Goal: Information Seeking & Learning: Learn about a topic

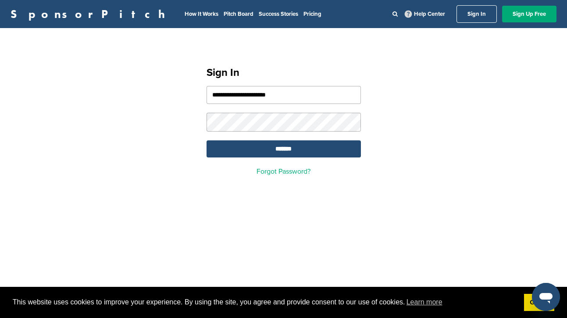
type input "**********"
click at [279, 151] on input "*******" at bounding box center [283, 148] width 154 height 17
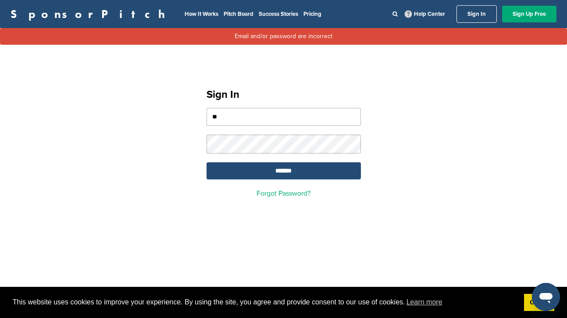
type input "*"
type input "**********"
click at [242, 174] on input "*******" at bounding box center [283, 170] width 154 height 17
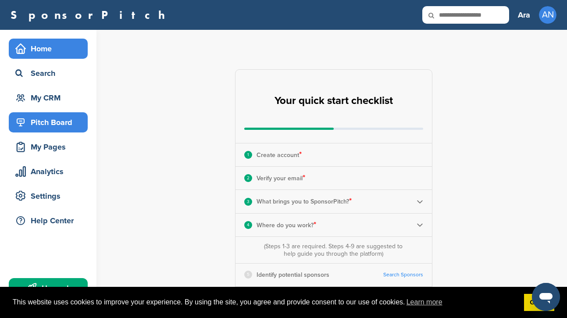
click at [57, 127] on div "Pitch Board" at bounding box center [50, 122] width 75 height 16
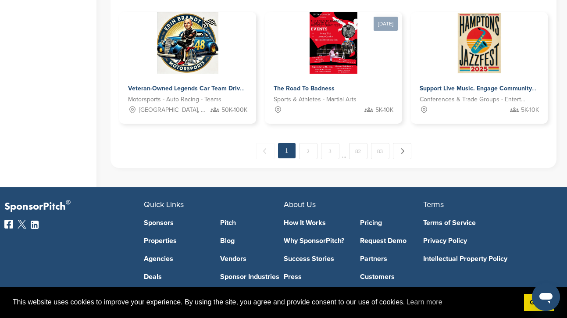
scroll to position [693, 0]
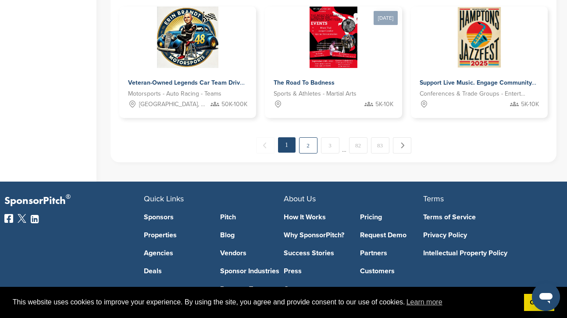
click at [309, 147] on link "2" at bounding box center [308, 145] width 18 height 16
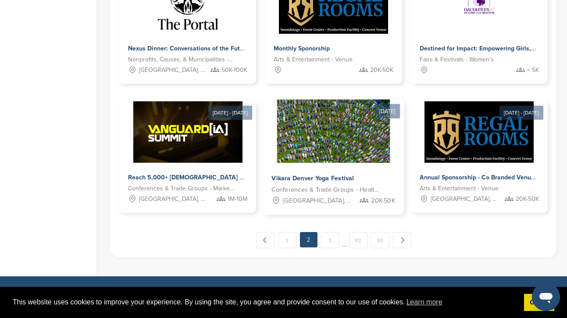
scroll to position [616, 0]
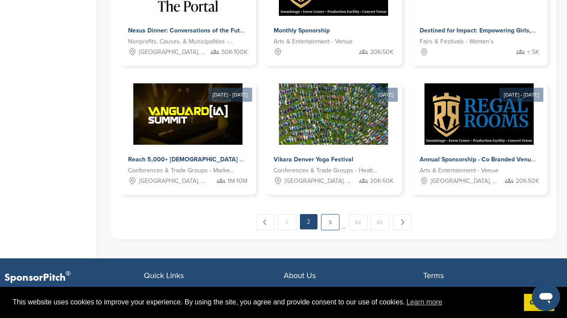
click at [330, 224] on link "3" at bounding box center [330, 222] width 18 height 16
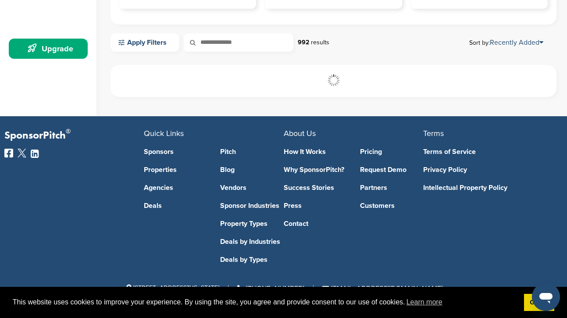
scroll to position [239, 0]
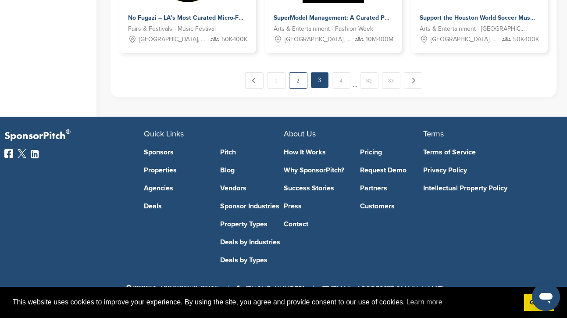
click at [297, 79] on link "2" at bounding box center [298, 80] width 18 height 16
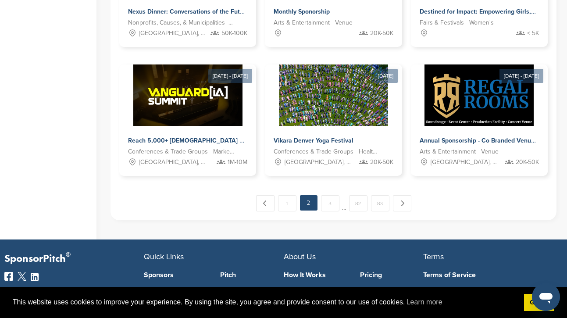
scroll to position [632, 0]
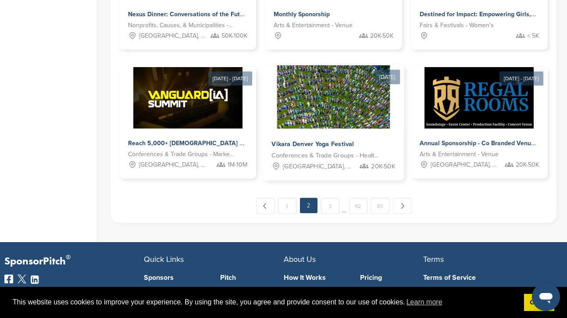
click at [330, 105] on img at bounding box center [333, 97] width 113 height 64
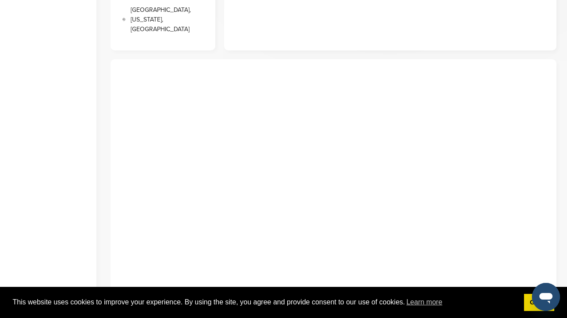
scroll to position [384, 0]
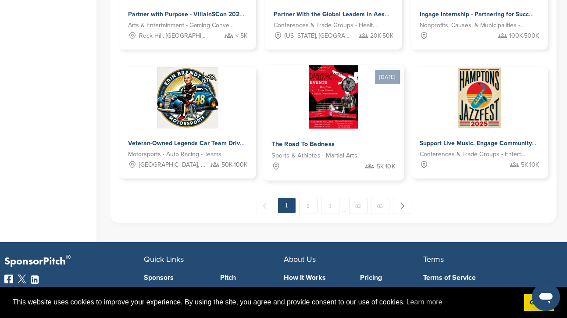
scroll to position [633, 0]
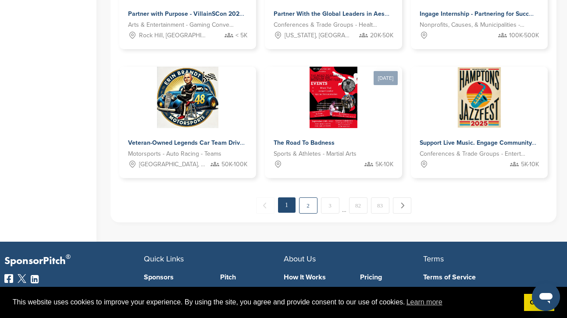
click at [310, 205] on link "2" at bounding box center [308, 205] width 18 height 16
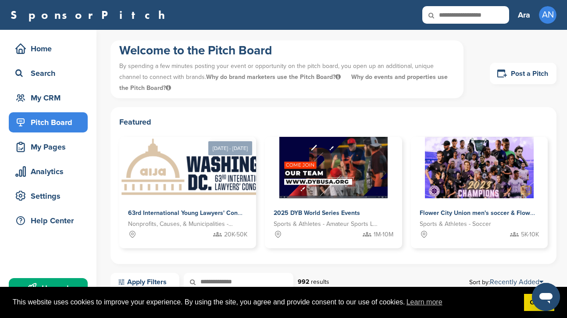
scroll to position [0, 0]
click at [454, 10] on input "text" at bounding box center [465, 15] width 87 height 18
type input "**********"
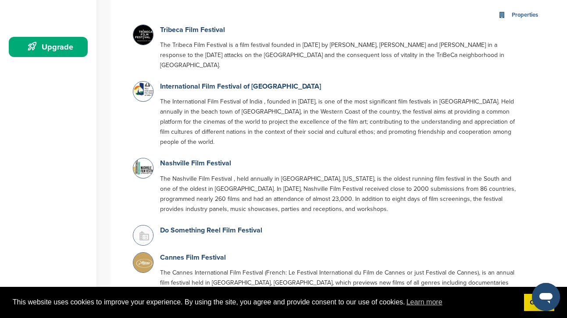
scroll to position [250, 0]
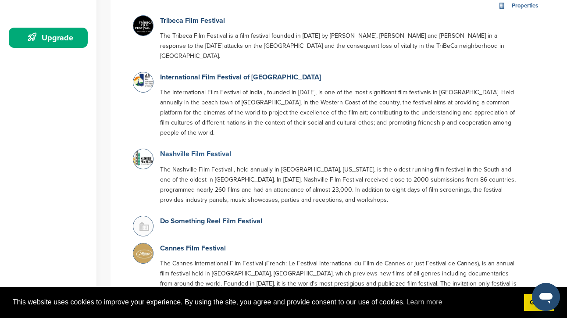
click at [202, 149] on link "Nashville Film Festival" at bounding box center [195, 153] width 71 height 9
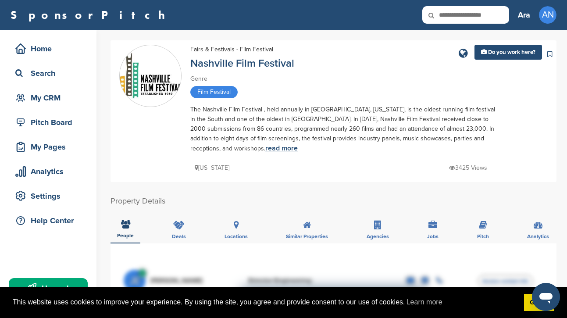
click at [265, 148] on link "read more" at bounding box center [281, 148] width 32 height 9
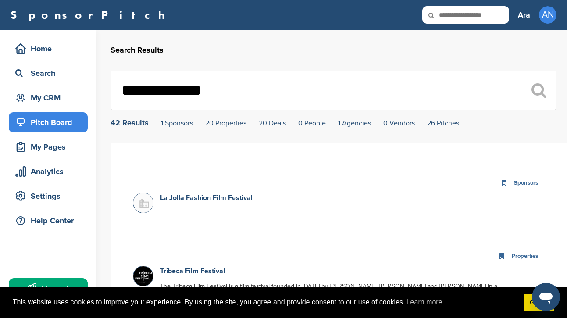
click at [45, 118] on div "Pitch Board" at bounding box center [50, 122] width 75 height 16
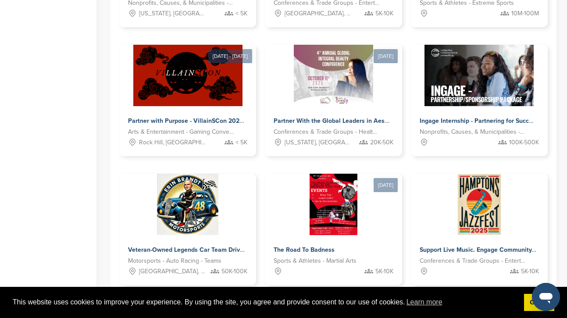
scroll to position [536, 0]
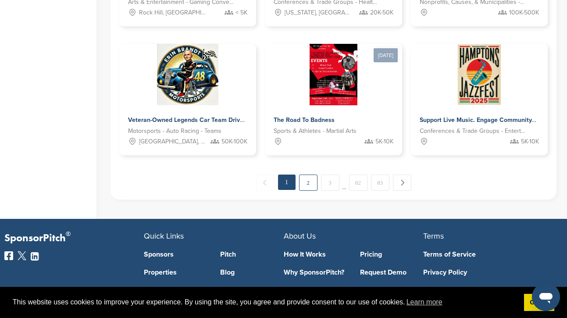
click at [308, 184] on link "2" at bounding box center [308, 182] width 18 height 16
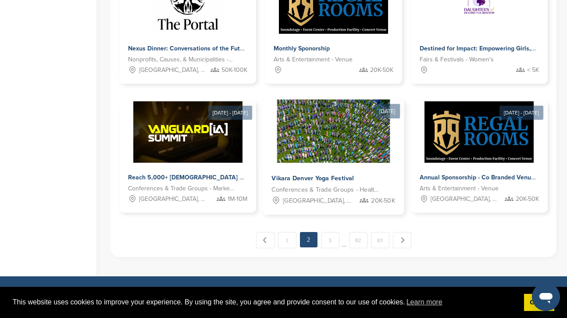
scroll to position [606, 0]
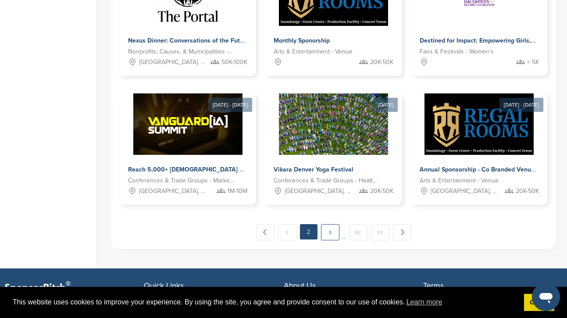
click at [327, 231] on link "3" at bounding box center [330, 232] width 18 height 16
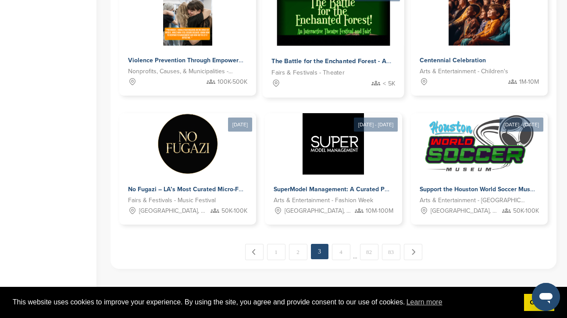
scroll to position [597, 0]
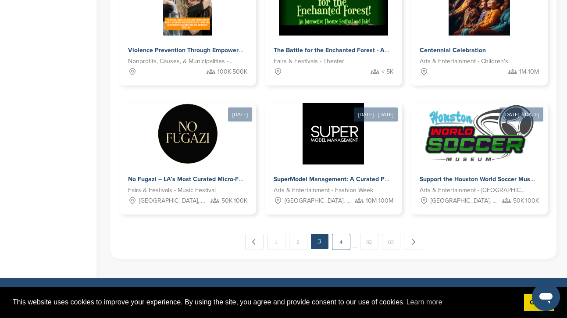
click at [343, 242] on link "4" at bounding box center [341, 242] width 18 height 16
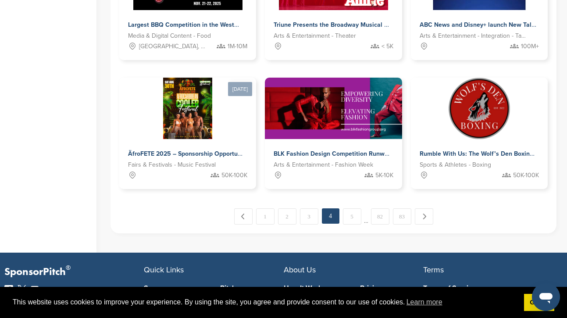
scroll to position [623, 0]
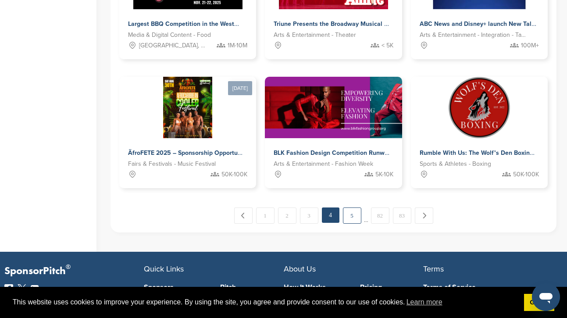
click at [352, 213] on link "5" at bounding box center [352, 215] width 18 height 16
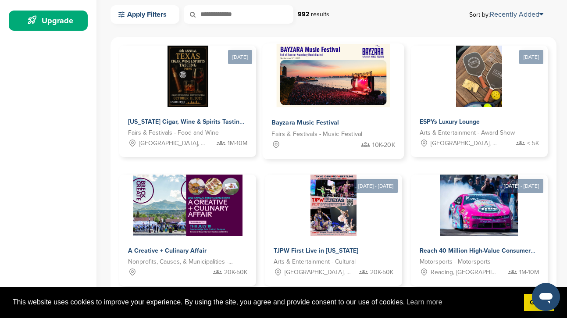
scroll to position [275, 0]
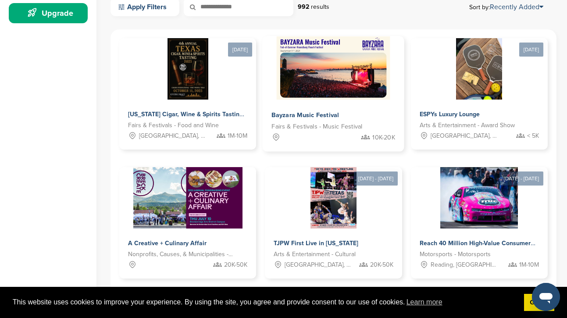
click at [333, 77] on img at bounding box center [334, 68] width 114 height 64
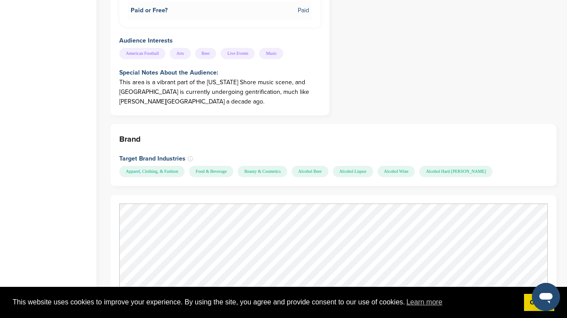
scroll to position [817, 0]
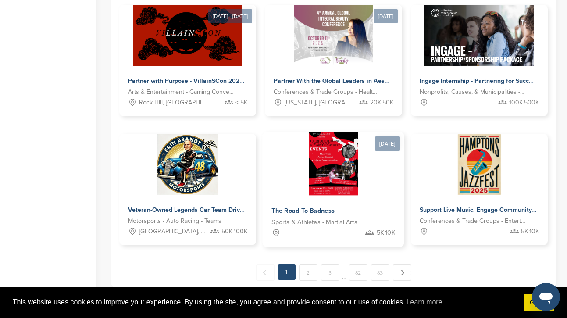
scroll to position [561, 0]
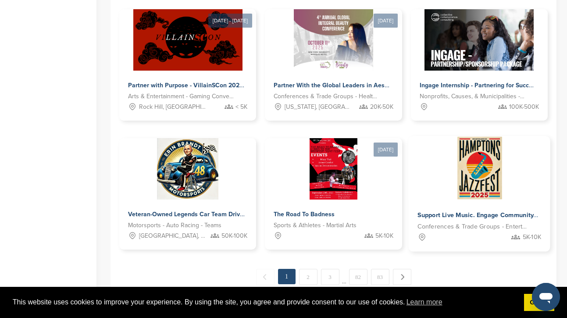
click at [472, 170] on img at bounding box center [479, 168] width 48 height 64
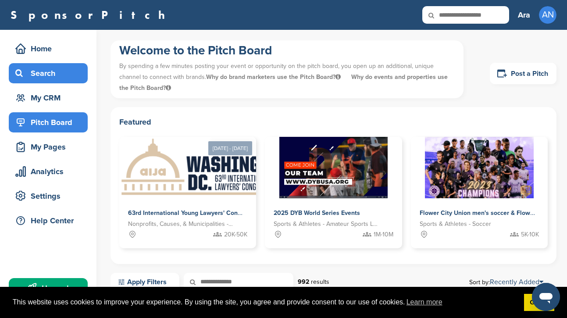
click at [40, 71] on div "Search" at bounding box center [50, 73] width 75 height 16
click at [50, 70] on div "Search" at bounding box center [50, 73] width 75 height 16
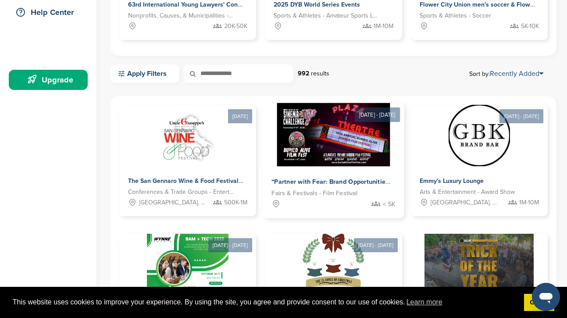
scroll to position [209, 0]
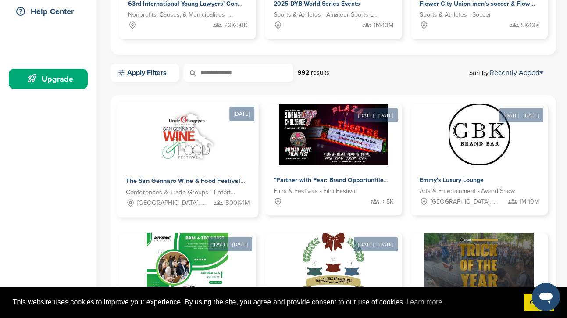
click at [185, 142] on img at bounding box center [187, 134] width 71 height 64
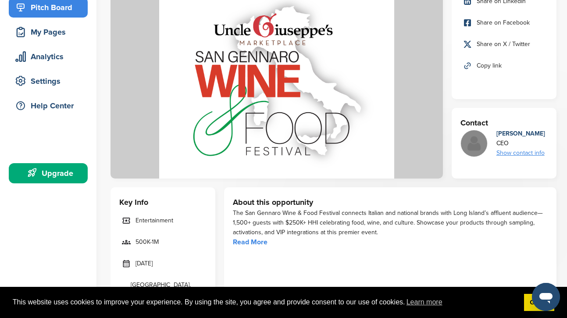
scroll to position [128, 0]
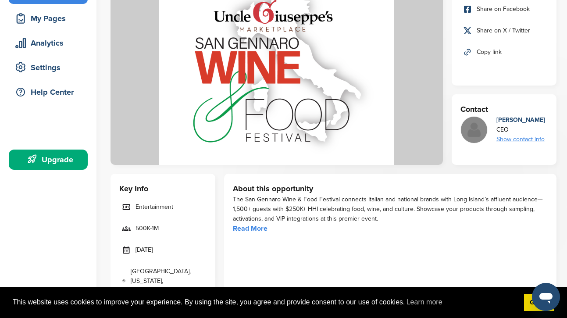
click at [303, 131] on img at bounding box center [276, 59] width 332 height 210
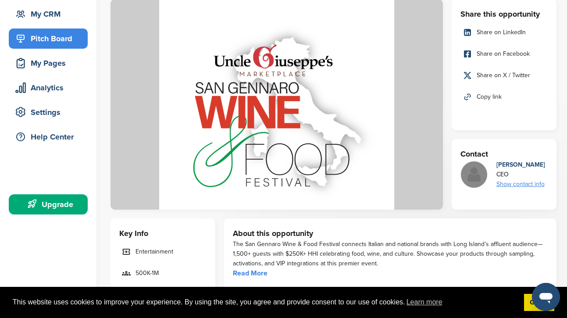
scroll to position [62, 0]
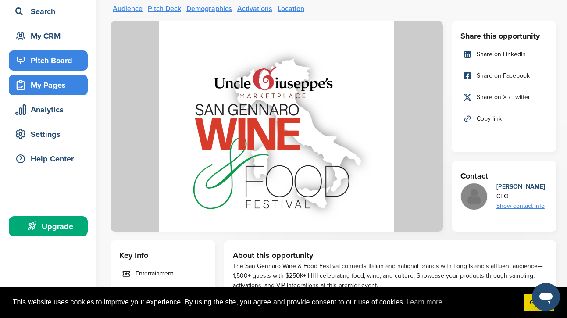
click at [50, 92] on div "My Pages" at bounding box center [50, 85] width 75 height 16
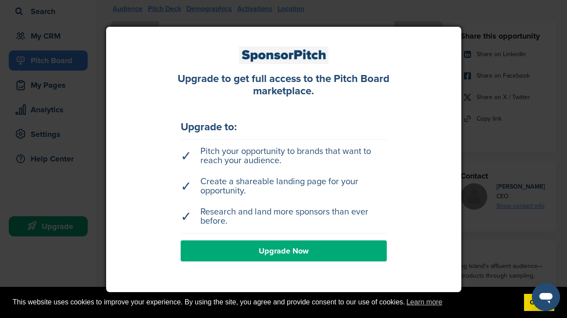
click at [529, 77] on div at bounding box center [283, 159] width 567 height 318
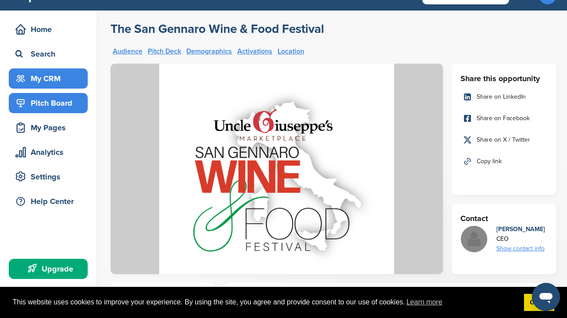
scroll to position [18, 0]
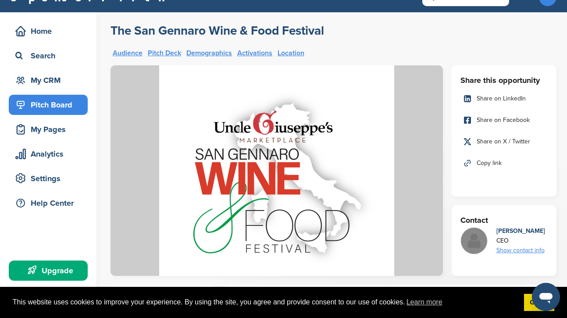
click at [53, 99] on div "Pitch Board" at bounding box center [50, 105] width 75 height 16
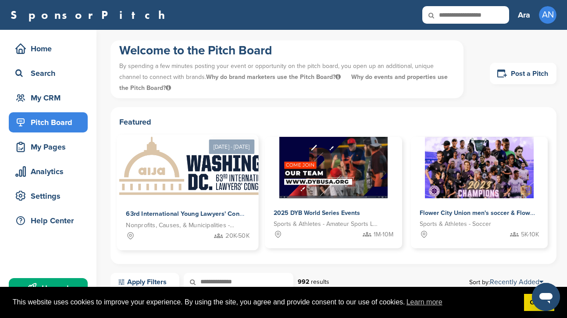
click at [180, 190] on img at bounding box center [207, 167] width 180 height 64
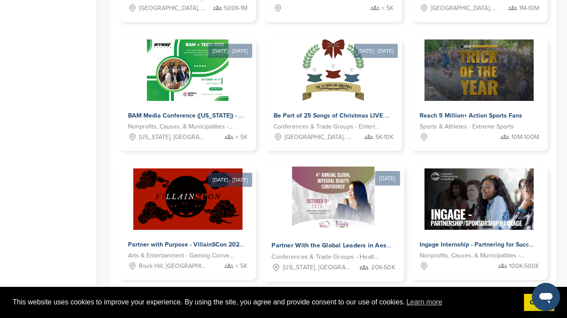
scroll to position [403, 0]
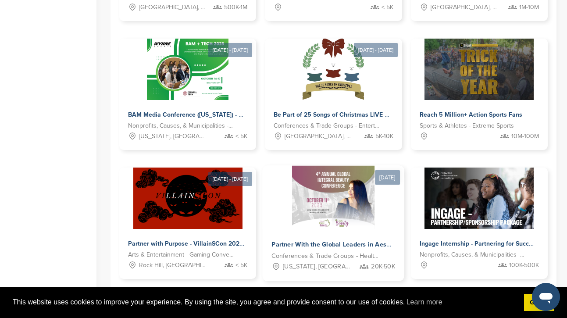
click at [326, 211] on img at bounding box center [333, 197] width 82 height 64
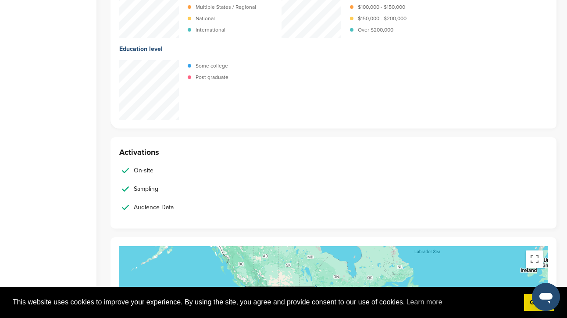
scroll to position [1126, 0]
